Goal: Task Accomplishment & Management: Manage account settings

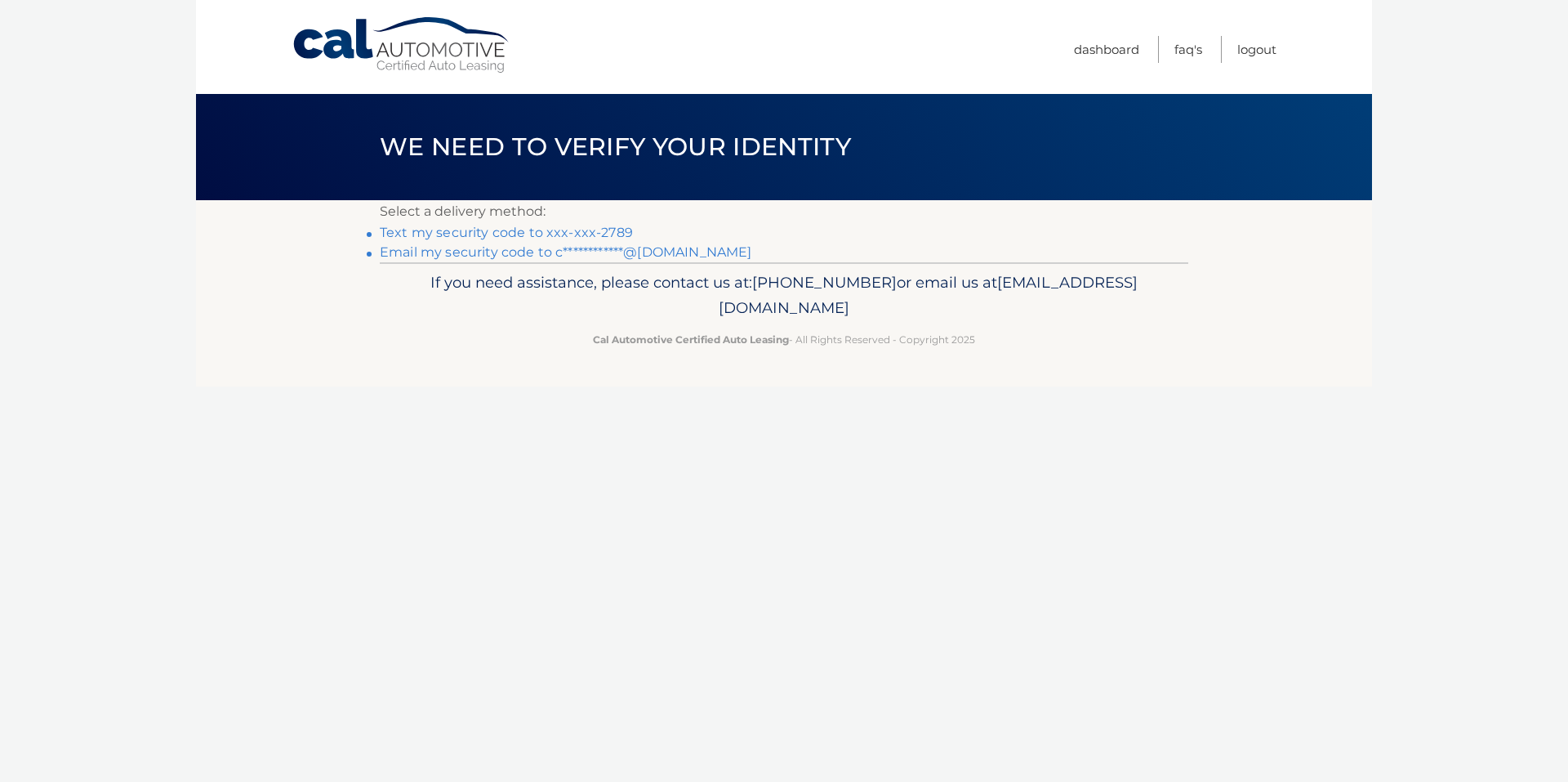
click at [496, 234] on link "Text my security code to xxx-xxx-2789" at bounding box center [506, 232] width 253 height 16
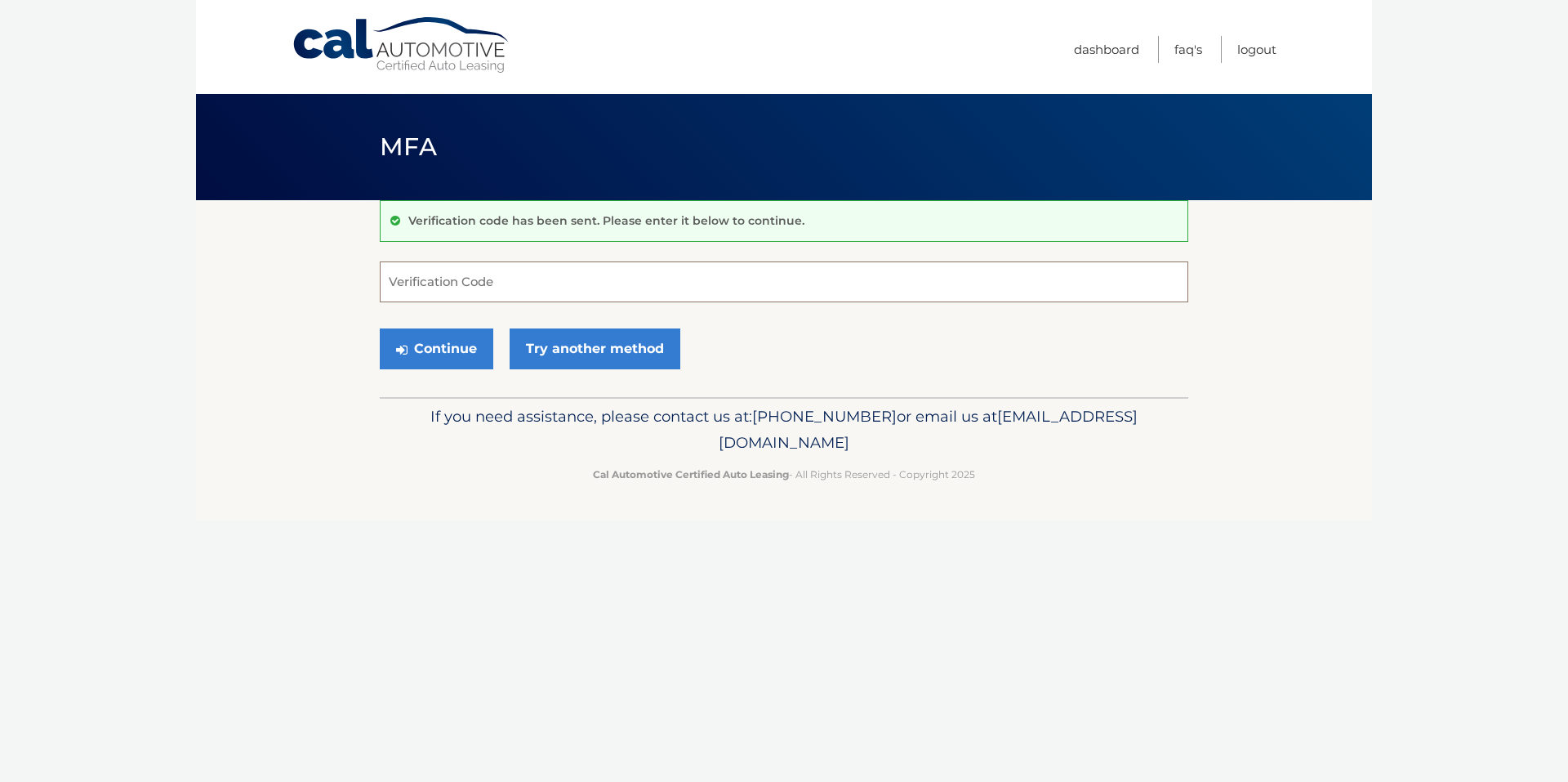
click at [548, 284] on input "Verification Code" at bounding box center [784, 281] width 808 height 41
type input "201063"
click at [468, 347] on button "Continue" at bounding box center [436, 348] width 114 height 41
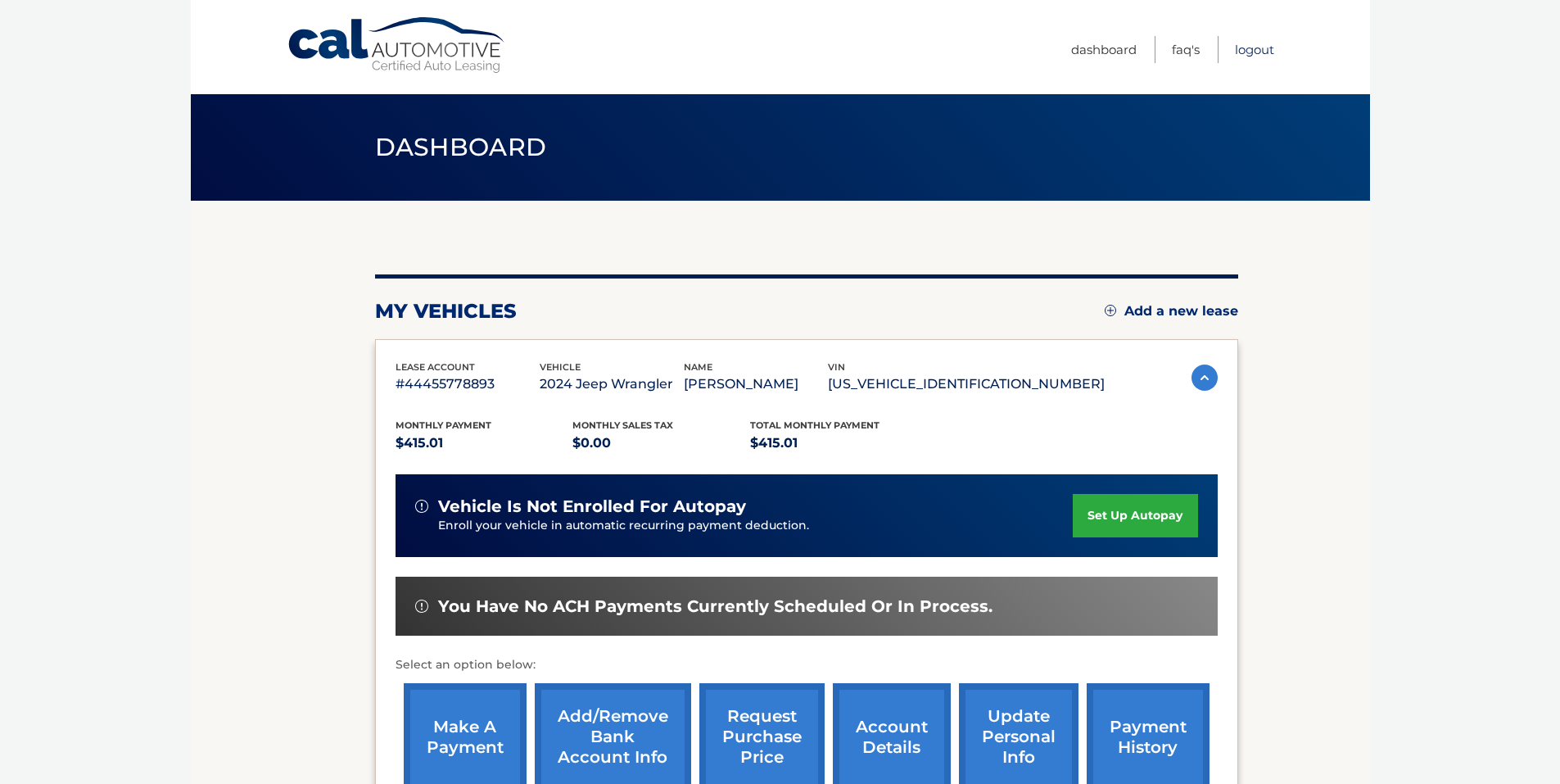
click at [1259, 49] on link "Logout" at bounding box center [1254, 49] width 39 height 27
